Goal: Find specific page/section: Find specific page/section

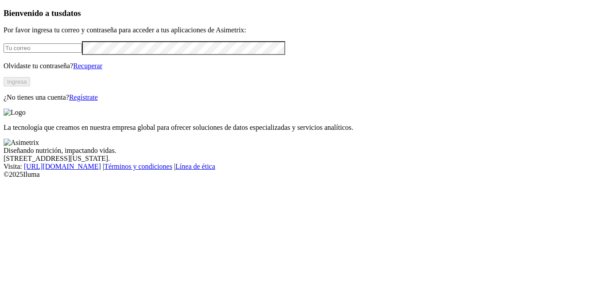
type input "andres.luna@aliar.com.co"
click at [30, 86] on button "Ingresa" at bounding box center [17, 81] width 27 height 9
